Goal: Navigation & Orientation: Find specific page/section

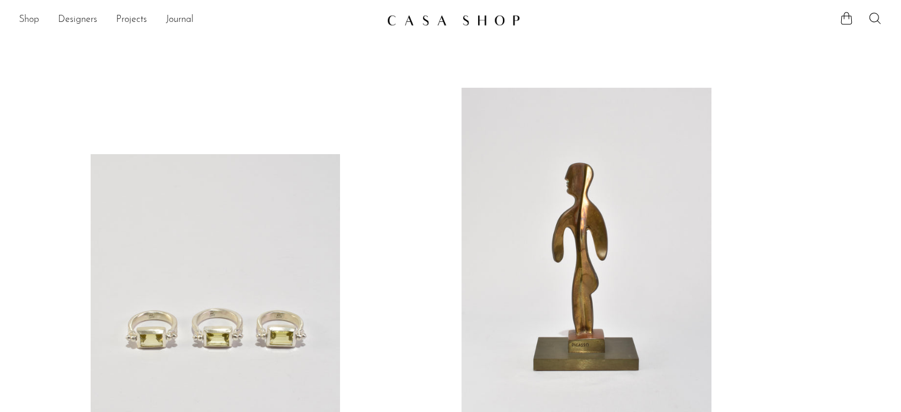
click at [26, 21] on link "Shop" at bounding box center [29, 19] width 20 height 15
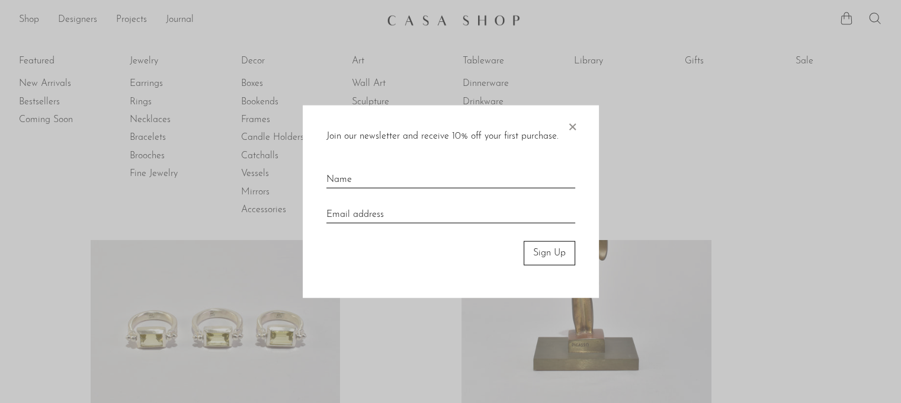
click at [573, 128] on span "×" at bounding box center [572, 124] width 12 height 38
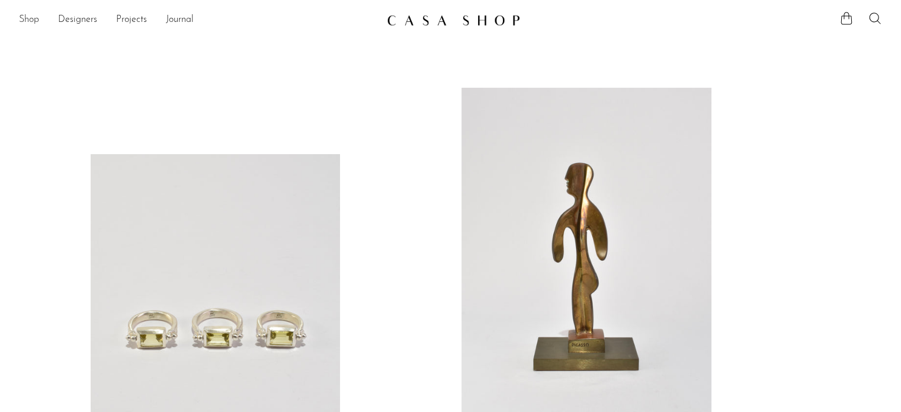
click at [23, 21] on link "Shop" at bounding box center [29, 19] width 20 height 15
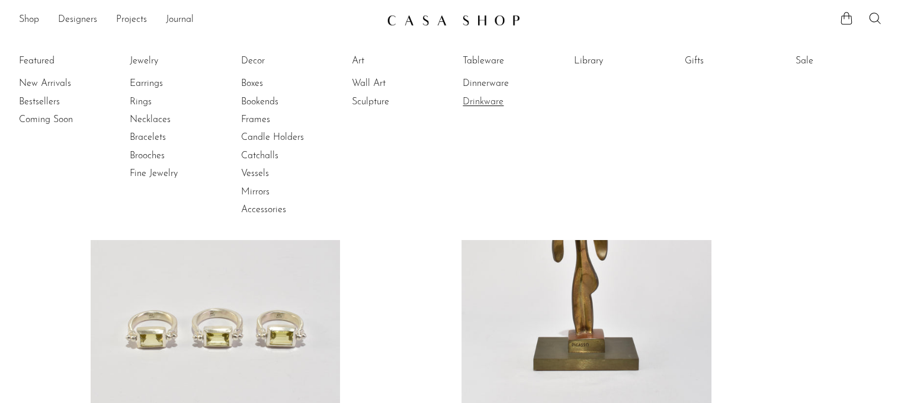
click at [490, 103] on link "Drinkware" at bounding box center [507, 101] width 89 height 13
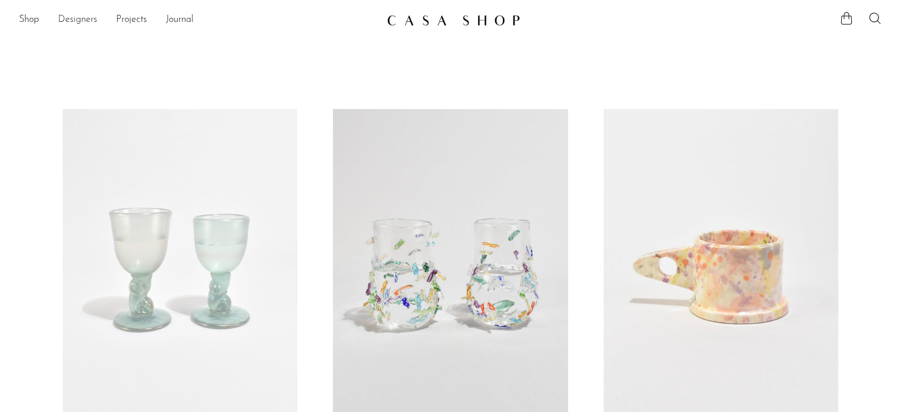
click at [63, 17] on link "Designers" at bounding box center [77, 19] width 39 height 15
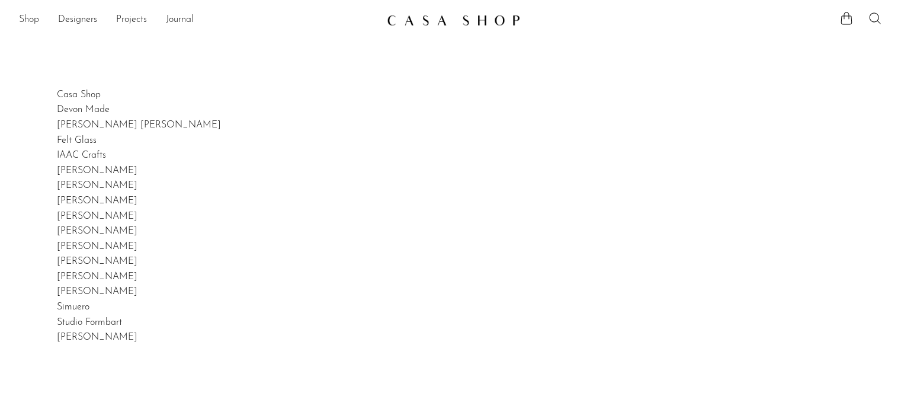
click at [31, 20] on link "Shop" at bounding box center [29, 19] width 20 height 15
